Goal: Use online tool/utility: Utilize a website feature to perform a specific function

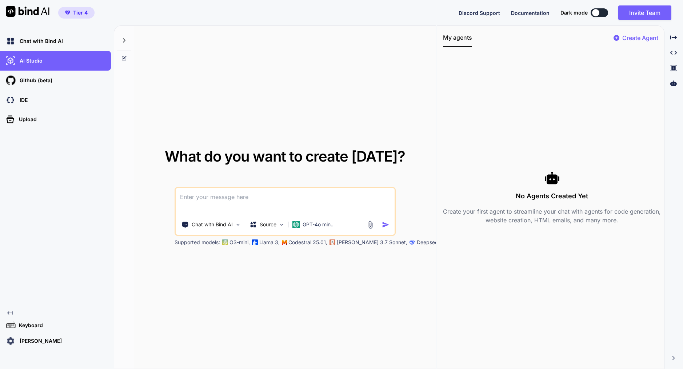
click at [637, 37] on p "Create Agent" at bounding box center [640, 37] width 36 height 9
type textarea "x"
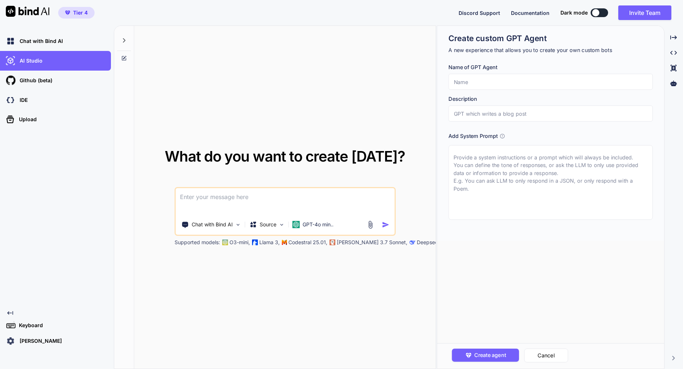
click at [499, 113] on input "text" at bounding box center [550, 113] width 204 height 16
click at [491, 81] on input "text" at bounding box center [550, 82] width 204 height 16
click at [9, 339] on img at bounding box center [10, 340] width 12 height 12
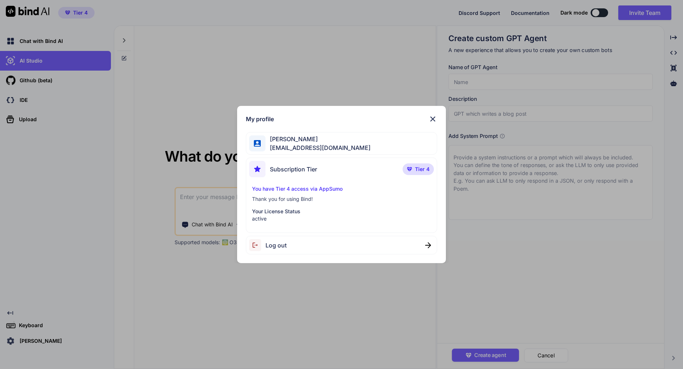
click at [340, 139] on div "[PERSON_NAME] [EMAIL_ADDRESS][DOMAIN_NAME]" at bounding box center [341, 143] width 191 height 23
click at [432, 118] on img at bounding box center [432, 118] width 9 height 9
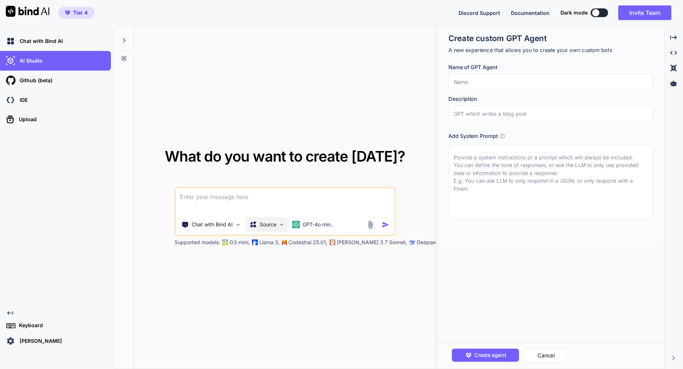
click at [283, 222] on img at bounding box center [281, 224] width 6 height 6
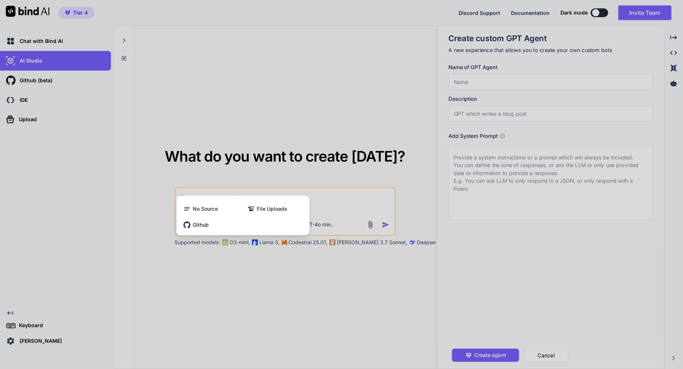
click at [202, 49] on div at bounding box center [341, 184] width 683 height 369
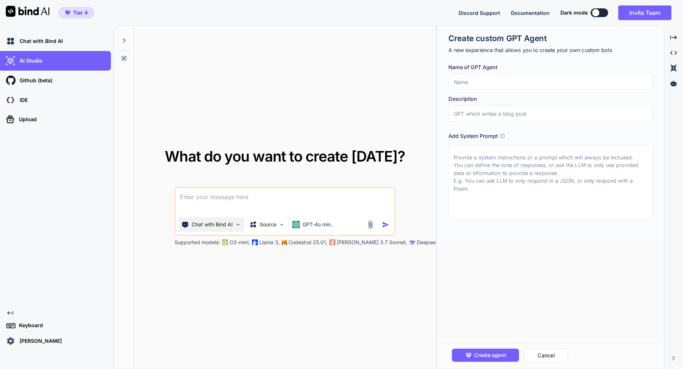
click at [209, 226] on p "Chat with Bind AI" at bounding box center [212, 224] width 41 height 7
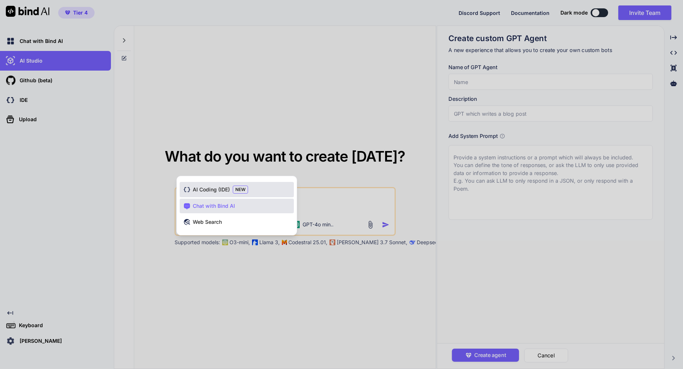
click at [212, 187] on span "AI Coding (IDE)" at bounding box center [211, 189] width 37 height 7
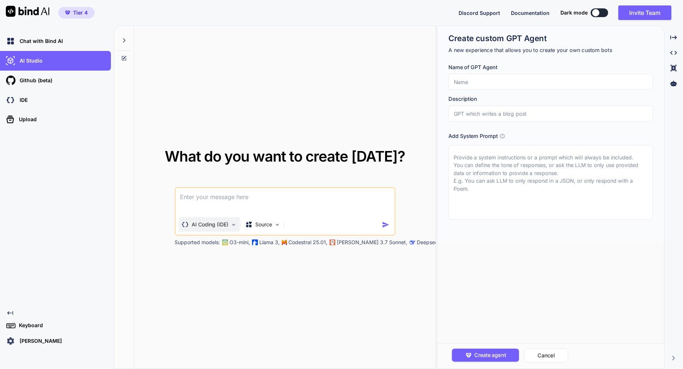
click at [226, 225] on p "AI Coding (IDE)" at bounding box center [210, 224] width 37 height 7
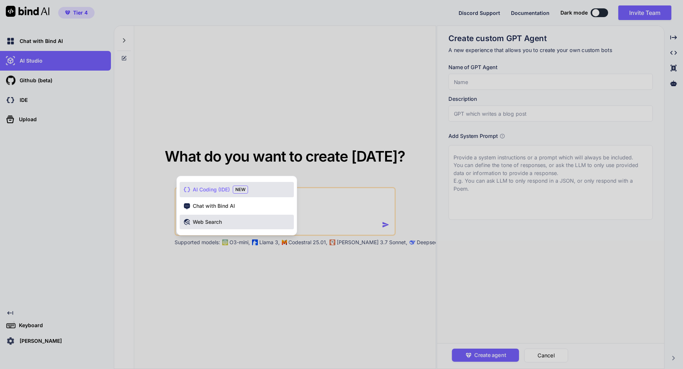
click at [202, 219] on span "Web Search" at bounding box center [207, 221] width 29 height 7
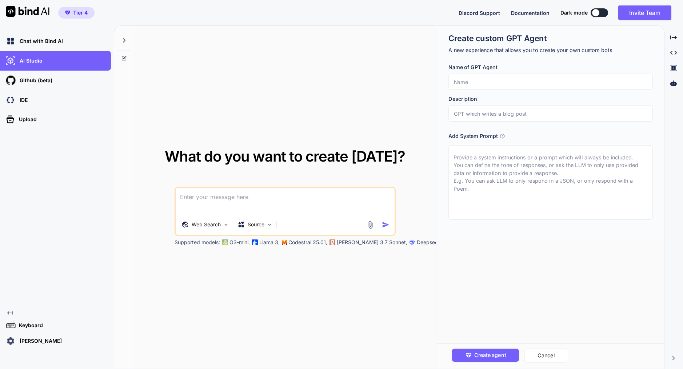
click at [246, 202] on textarea at bounding box center [285, 201] width 219 height 27
